Goal: Task Accomplishment & Management: Manage account settings

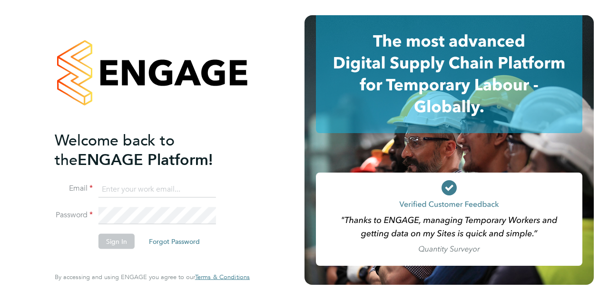
click at [138, 189] on input at bounding box center [157, 189] width 118 height 17
type input "Barrie.ohare@wates.co.uk"
click at [113, 238] on button "Sign In" at bounding box center [116, 241] width 36 height 15
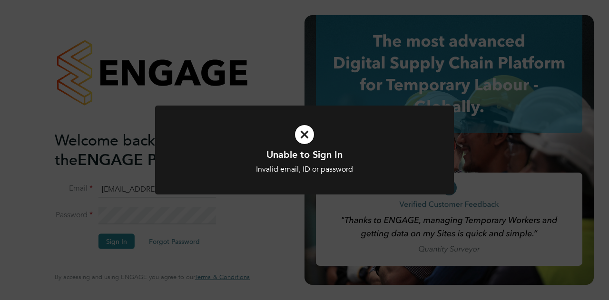
click at [308, 133] on icon at bounding box center [304, 134] width 247 height 37
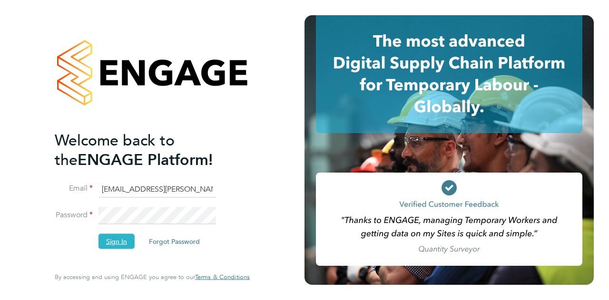
click at [118, 241] on button "Sign In" at bounding box center [116, 241] width 36 height 15
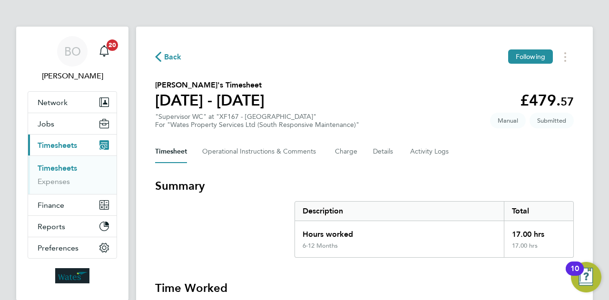
click at [367, 101] on section "Caroline Toll's Timesheet 23 - 29 Aug 2025 £479. 57 "Supervisor WC" at "XF167 -…" at bounding box center [364, 103] width 419 height 49
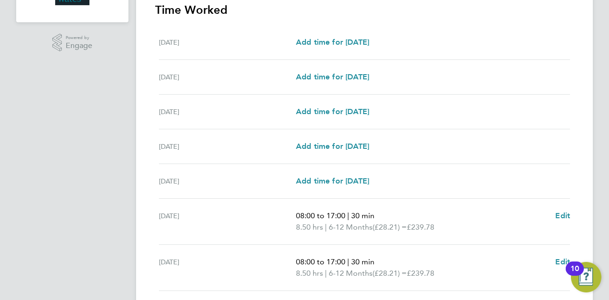
scroll to position [351, 0]
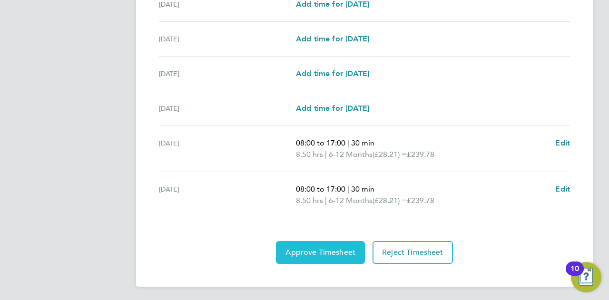
click at [338, 248] on span "Approve Timesheet" at bounding box center [321, 253] width 70 height 10
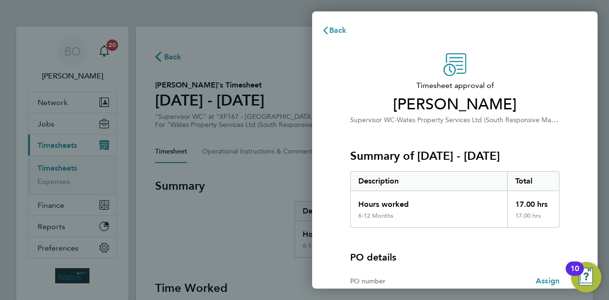
click at [373, 143] on div "Summary of 23 - 29 Aug 2025 Description Total Hours worked 17.00 hrs 6-12 Month…" at bounding box center [454, 177] width 209 height 102
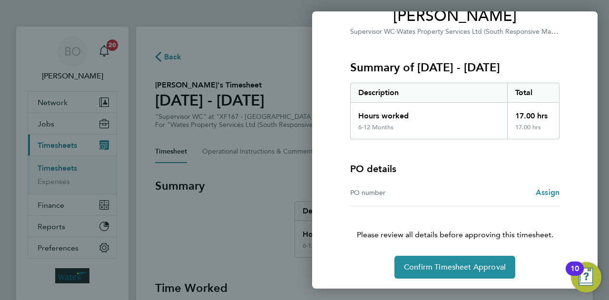
scroll to position [89, 0]
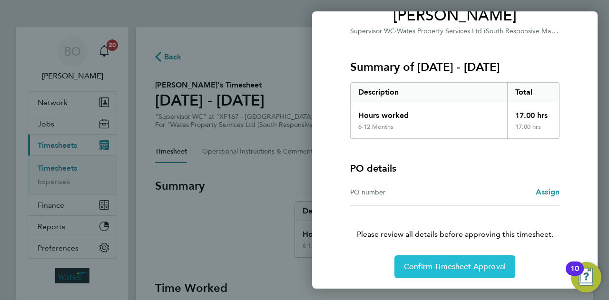
click at [452, 265] on span "Confirm Timesheet Approval" at bounding box center [455, 267] width 102 height 10
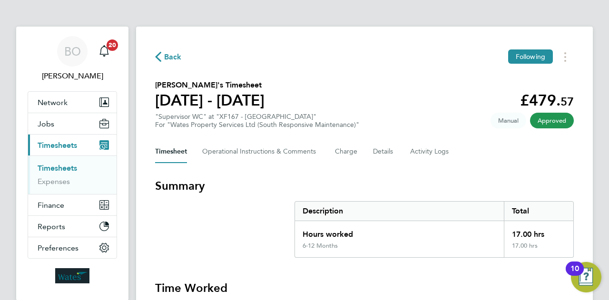
click at [397, 86] on section "[PERSON_NAME]'s Timesheet [DATE] - [DATE] £479. 57 "Supervisor WC" at "XF167 - …" at bounding box center [364, 103] width 419 height 49
